Goal: Information Seeking & Learning: Learn about a topic

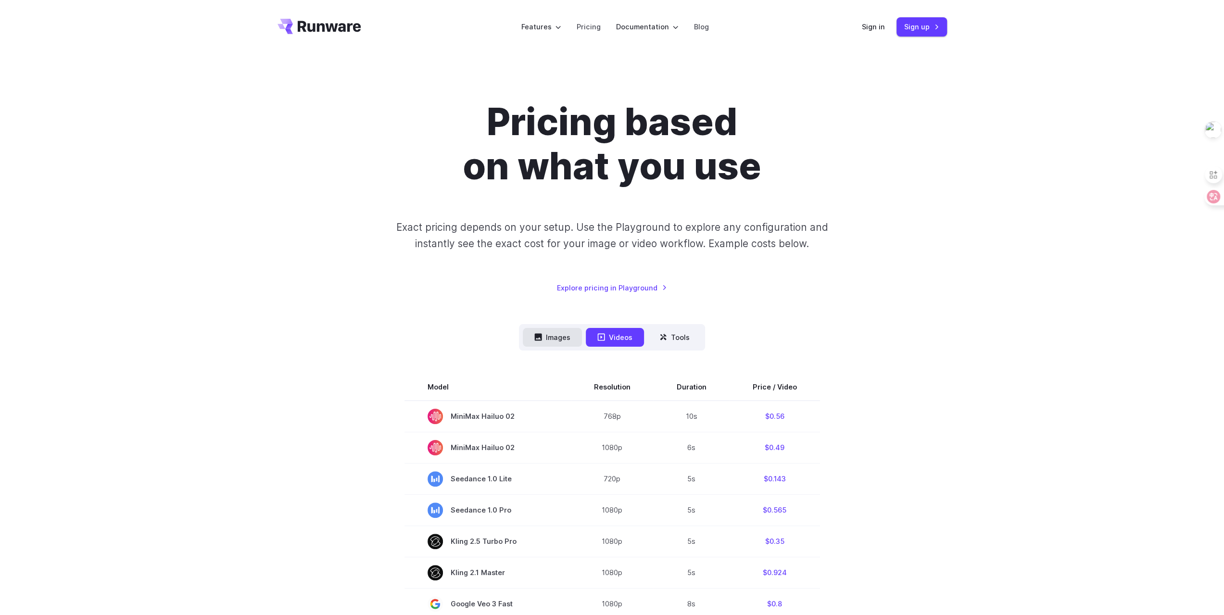
click at [531, 342] on button "Images" at bounding box center [552, 337] width 59 height 19
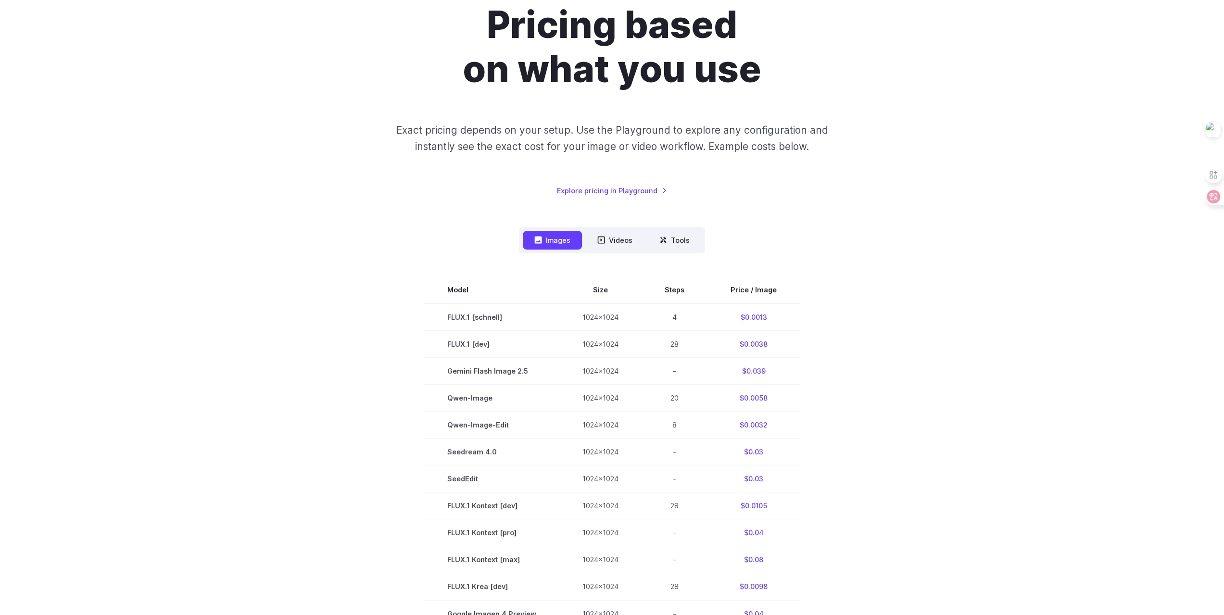
scroll to position [96, 0]
click at [618, 252] on nav "Images Videos Tools ****** ****** *****" at bounding box center [612, 241] width 186 height 26
click at [628, 238] on button "Videos" at bounding box center [615, 241] width 58 height 19
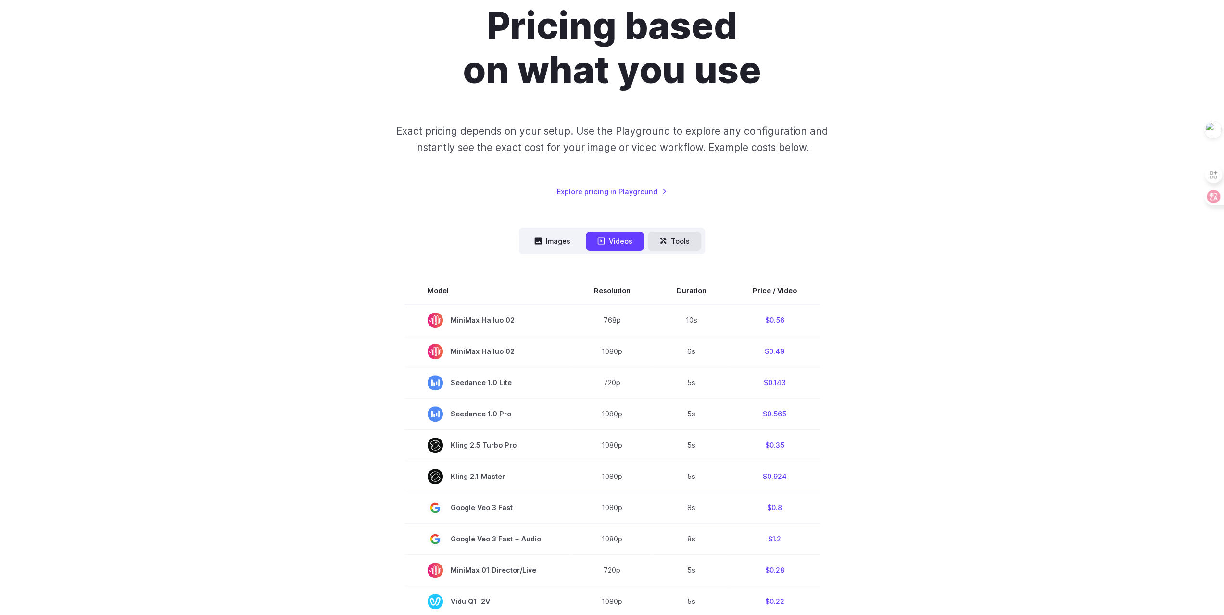
click at [688, 233] on button "Tools" at bounding box center [674, 241] width 53 height 19
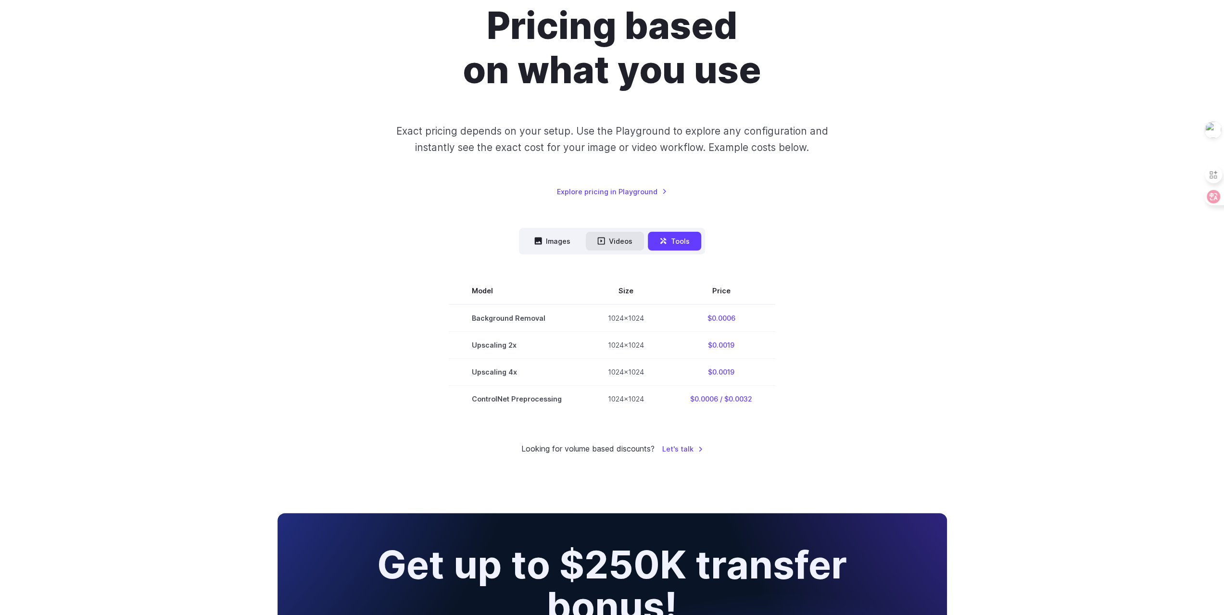
click at [622, 238] on button "Videos" at bounding box center [615, 241] width 58 height 19
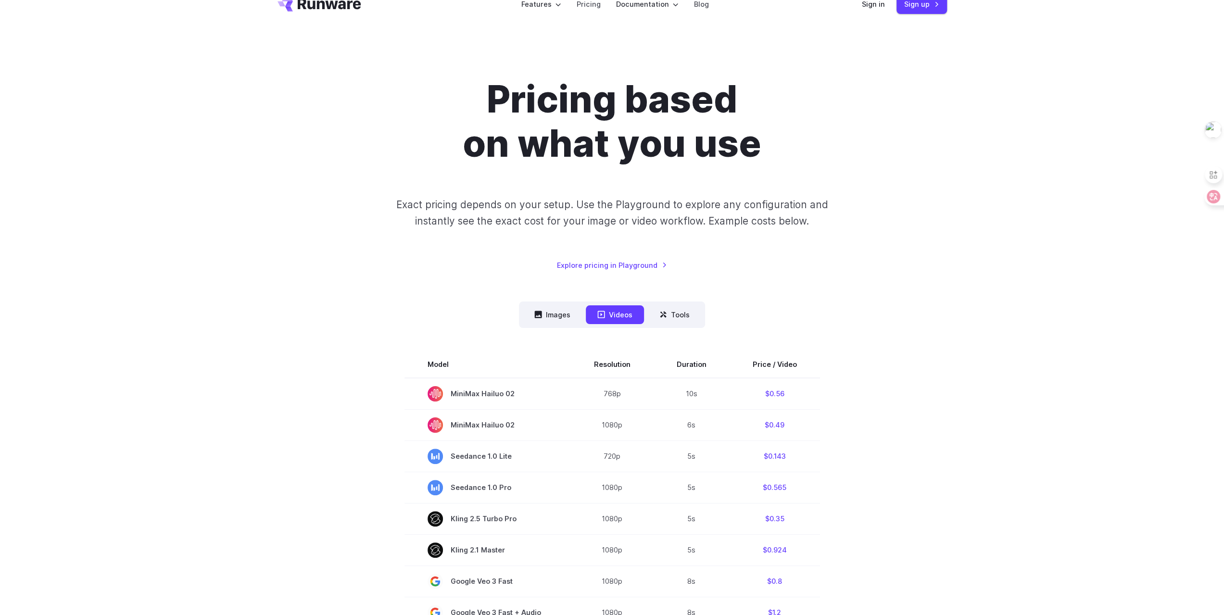
scroll to position [0, 0]
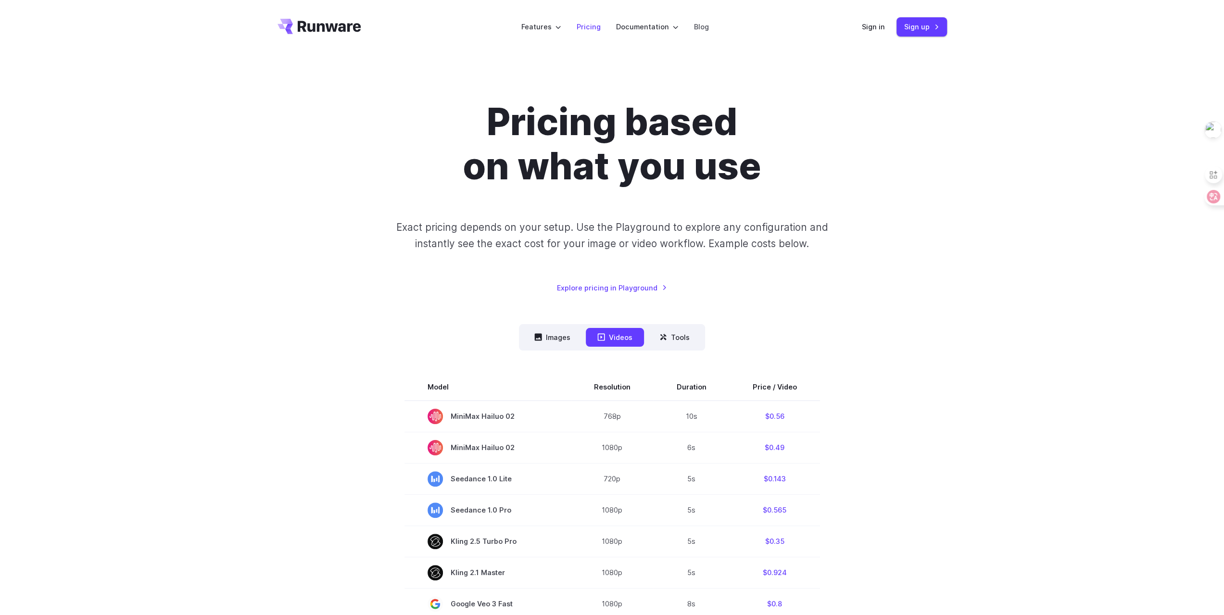
click at [592, 27] on link "Pricing" at bounding box center [588, 26] width 24 height 11
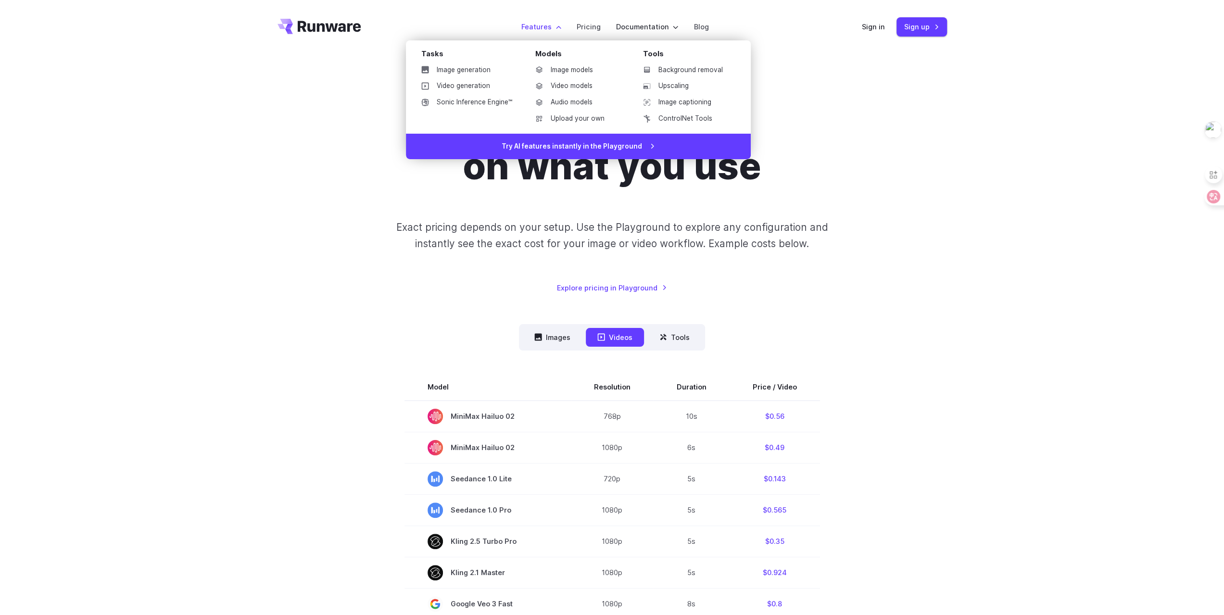
click at [536, 24] on label "Features" at bounding box center [541, 26] width 40 height 11
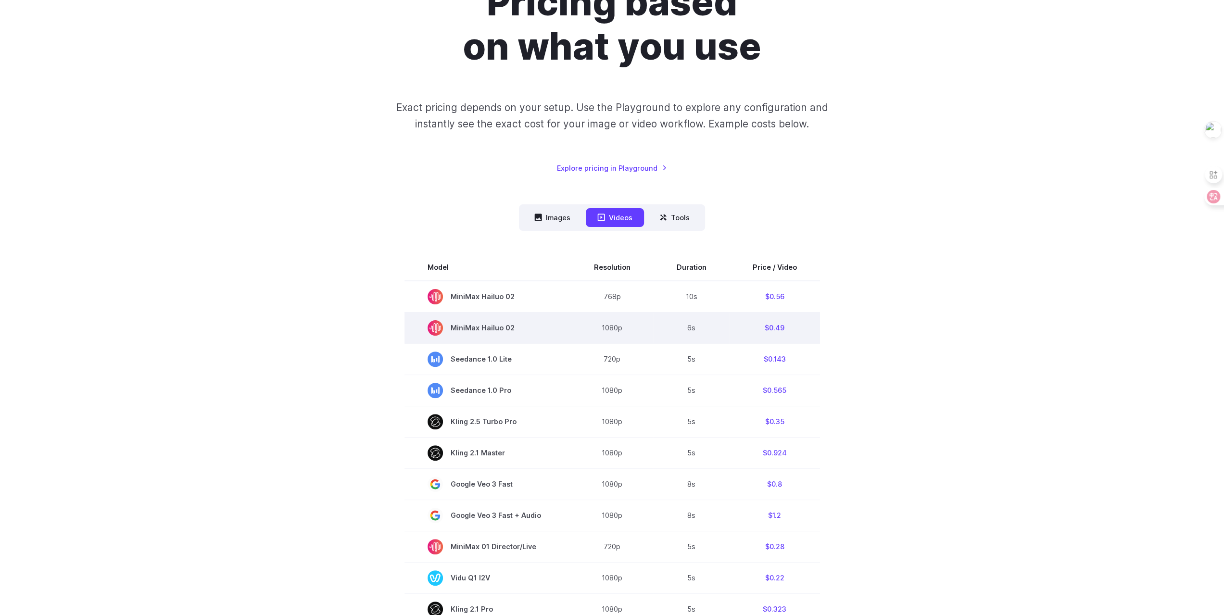
scroll to position [337, 0]
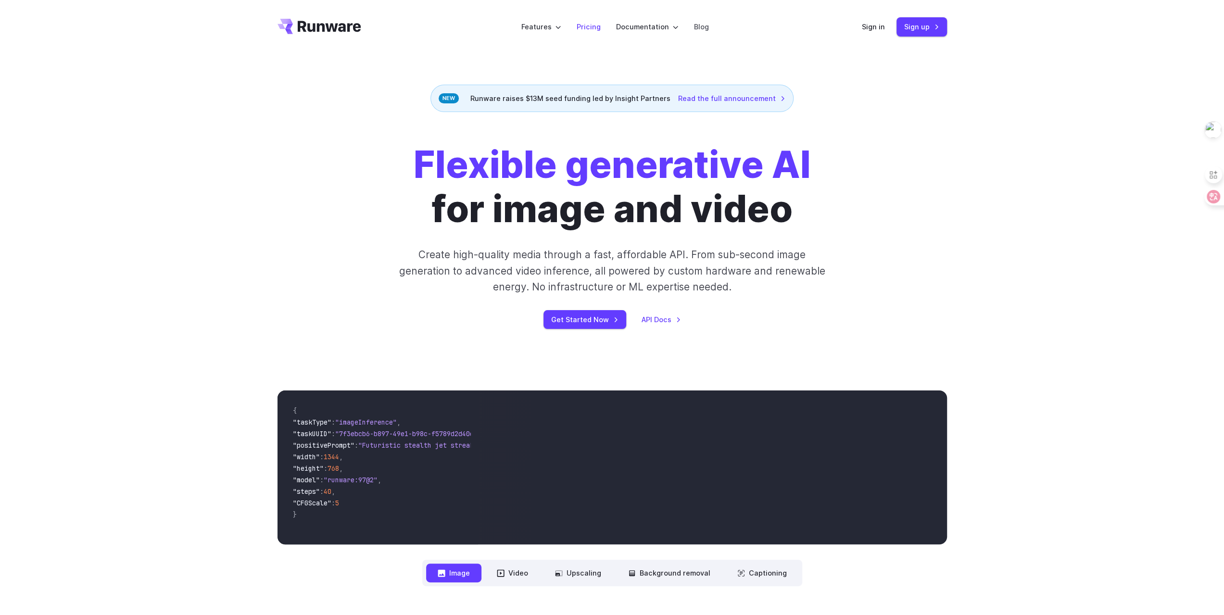
click at [594, 24] on link "Pricing" at bounding box center [588, 26] width 24 height 11
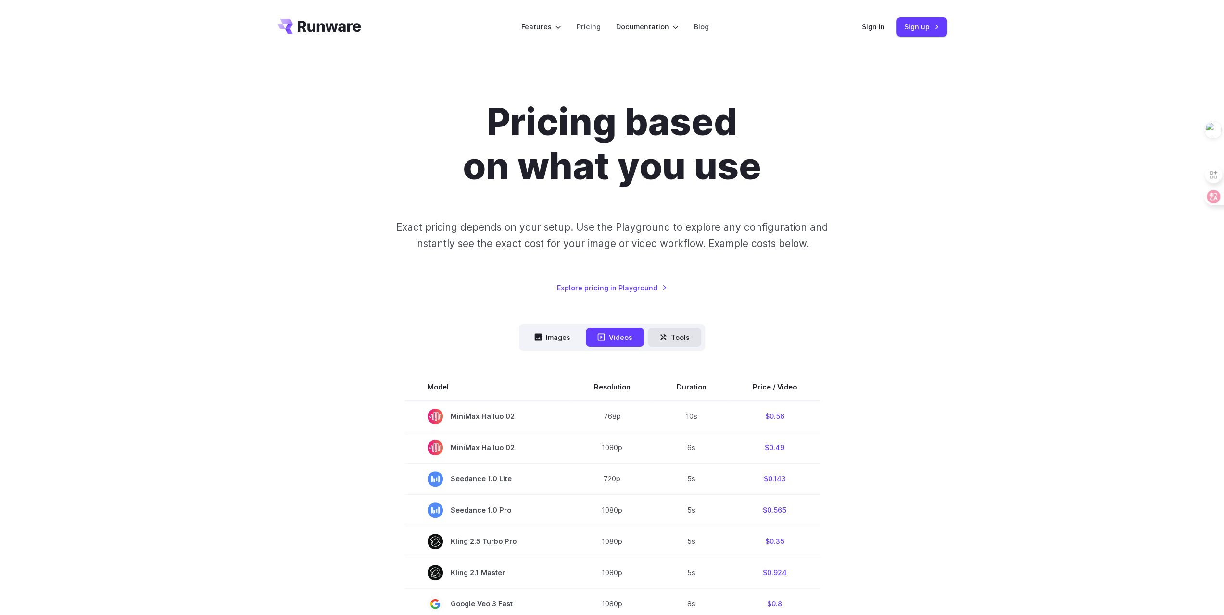
click at [667, 332] on button "Tools" at bounding box center [674, 337] width 53 height 19
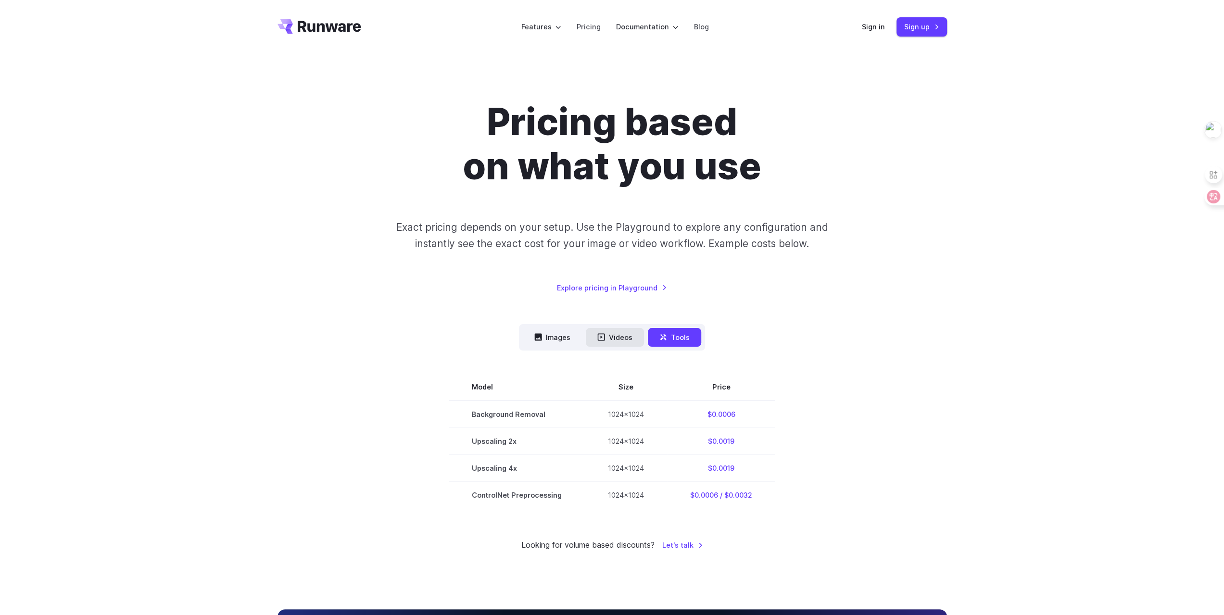
click at [617, 338] on button "Videos" at bounding box center [615, 337] width 58 height 19
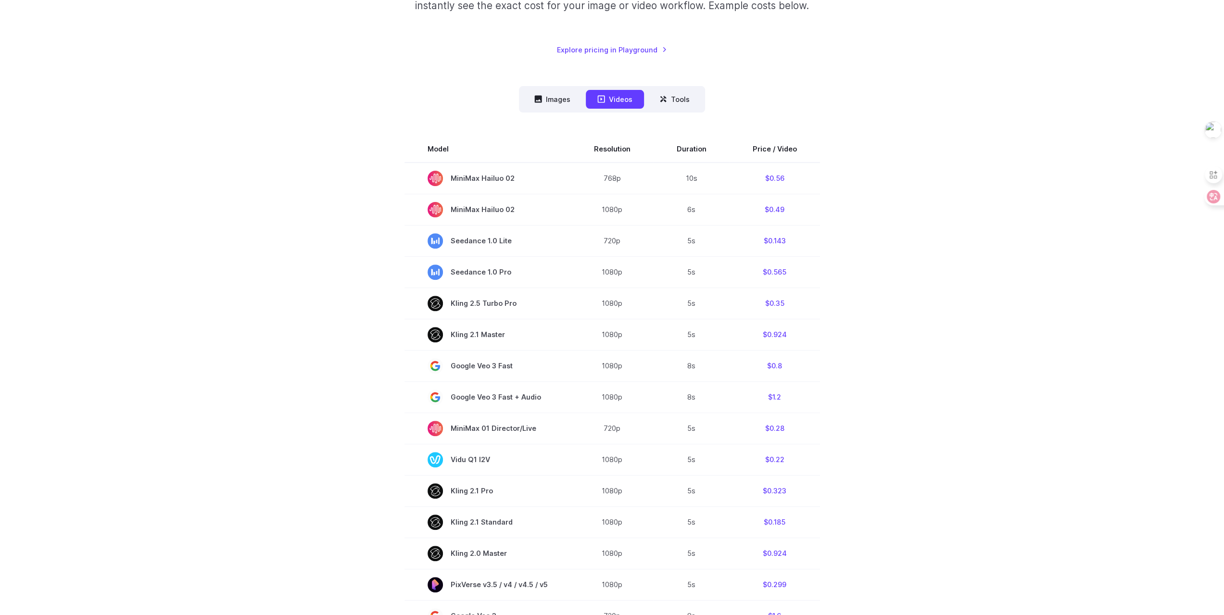
scroll to position [288, 0]
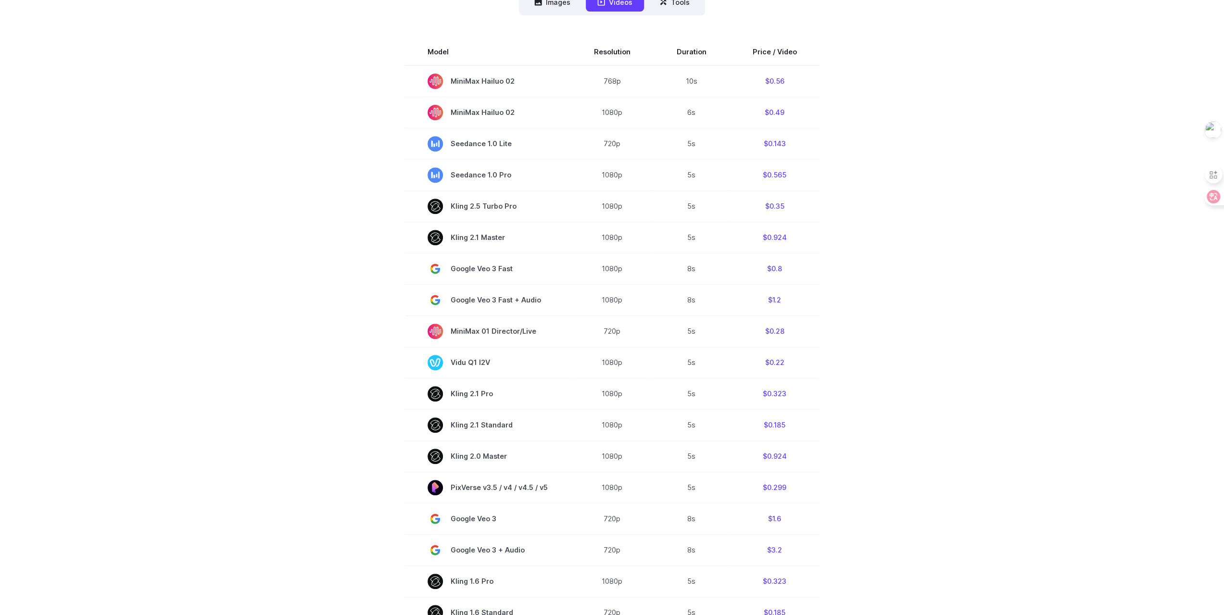
scroll to position [337, 0]
